Goal: Book appointment/travel/reservation

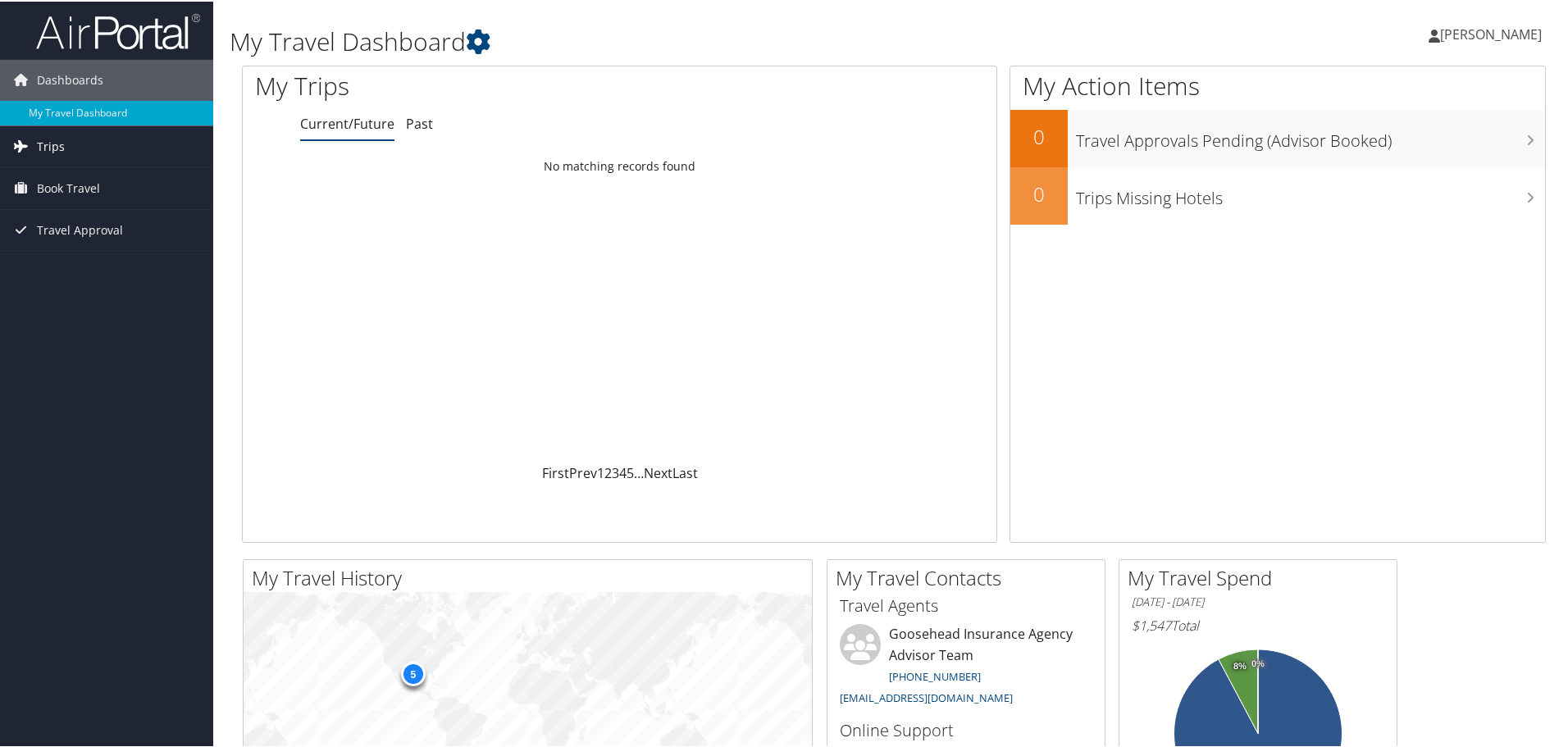
click at [23, 138] on icon at bounding box center [21, 144] width 24 height 24
click at [82, 265] on span "Book Travel" at bounding box center [68, 261] width 64 height 41
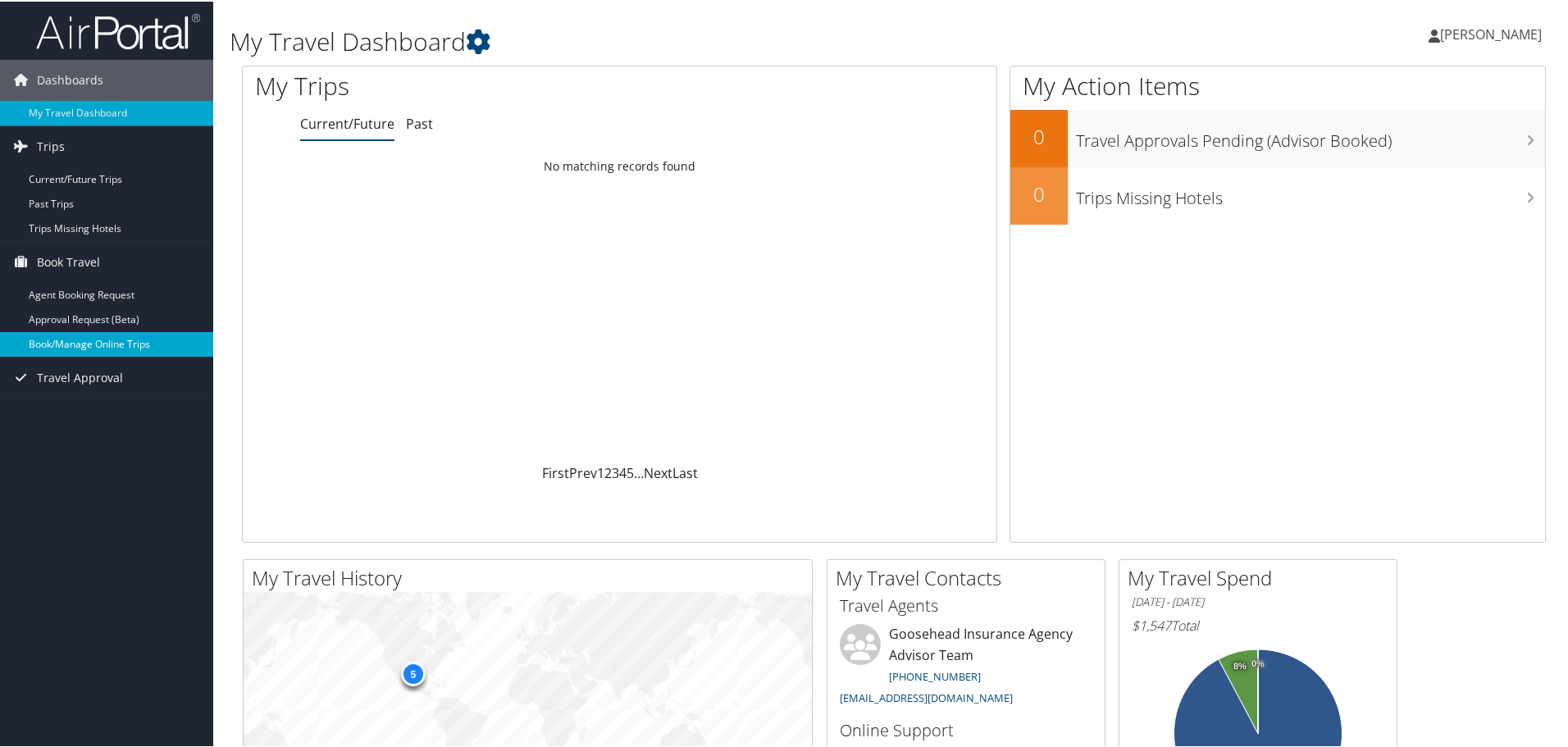
click at [81, 346] on link "Book/Manage Online Trips" at bounding box center [107, 343] width 213 height 24
